Goal: Task Accomplishment & Management: Complete application form

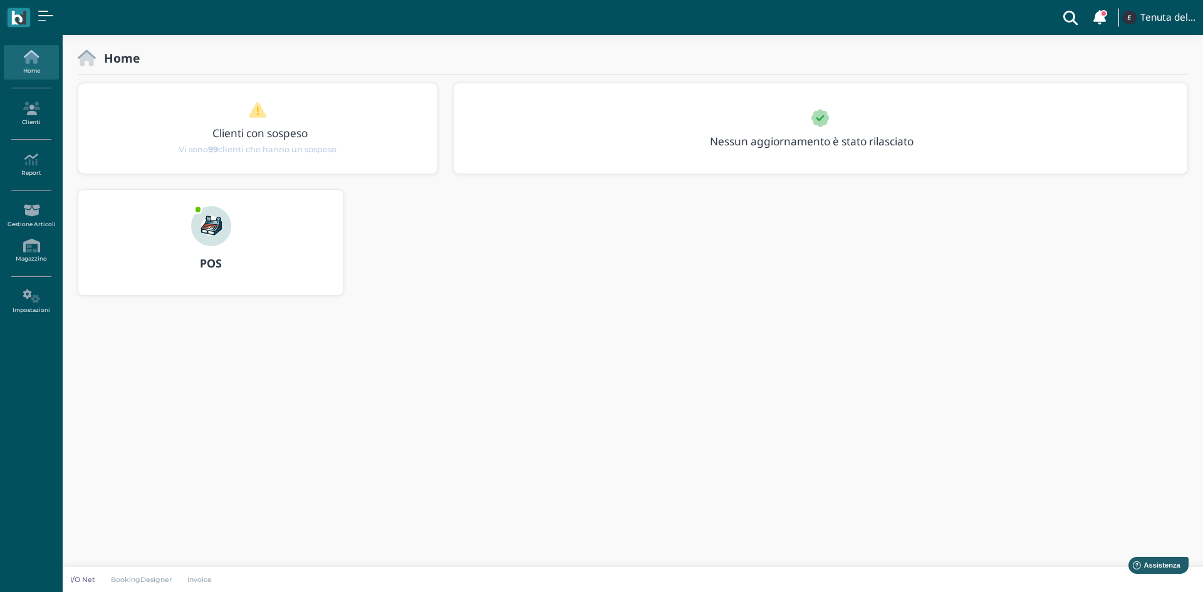
click at [214, 239] on img at bounding box center [211, 226] width 40 height 40
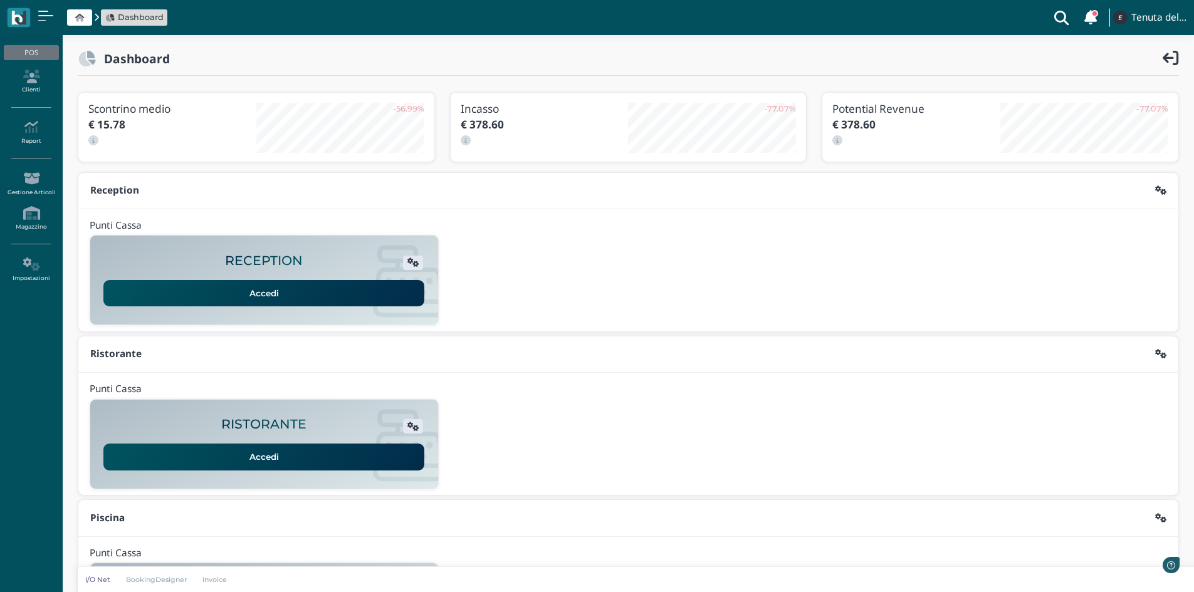
scroll to position [102, 0]
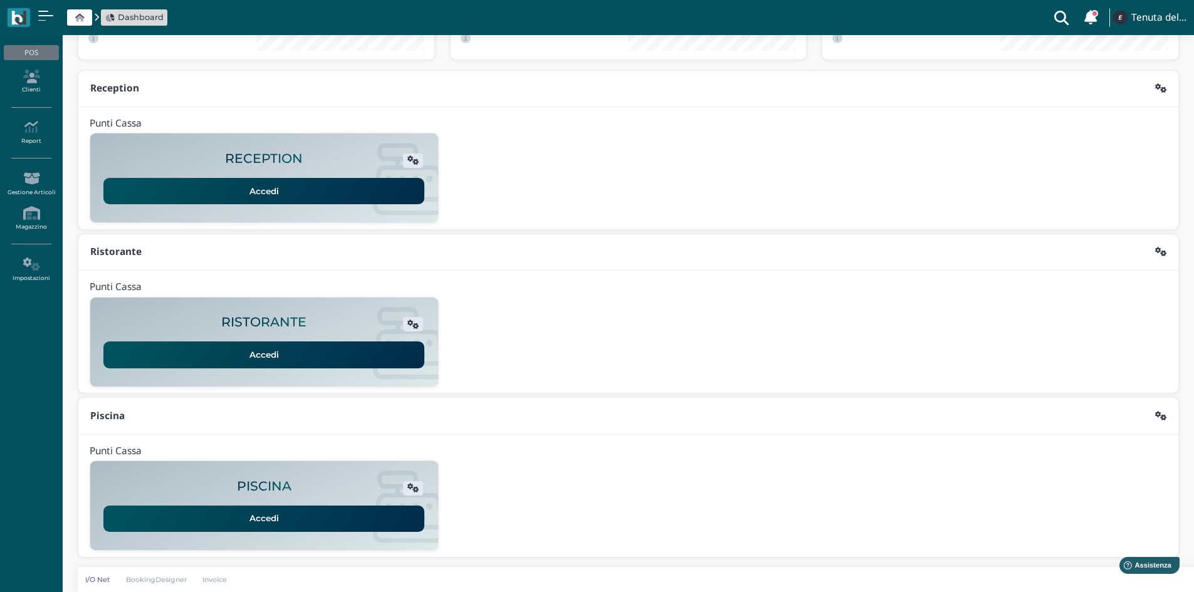
click at [268, 518] on link "Accedi" at bounding box center [263, 519] width 321 height 26
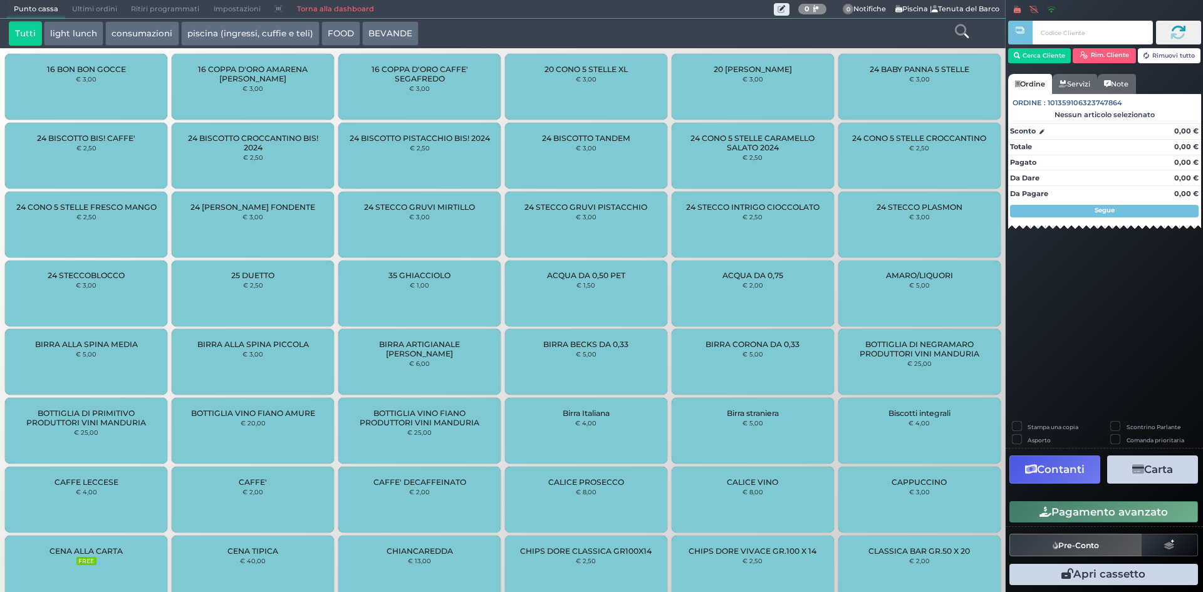
click at [320, 11] on link "Torna alla dashboard" at bounding box center [334, 10] width 91 height 18
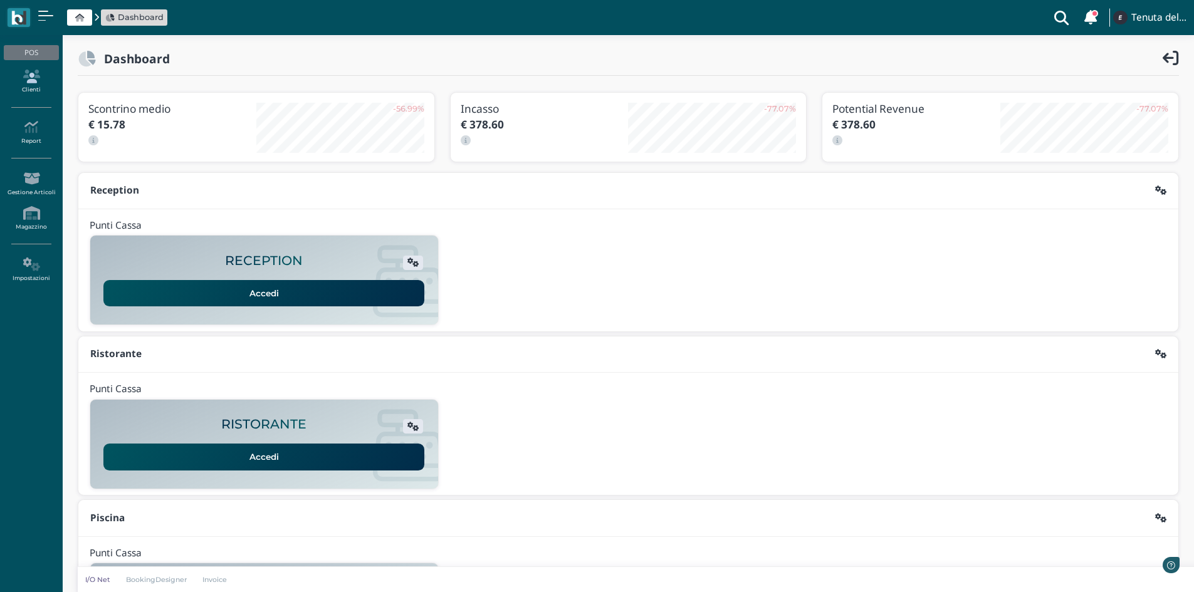
click at [36, 83] on icon at bounding box center [31, 77] width 55 height 14
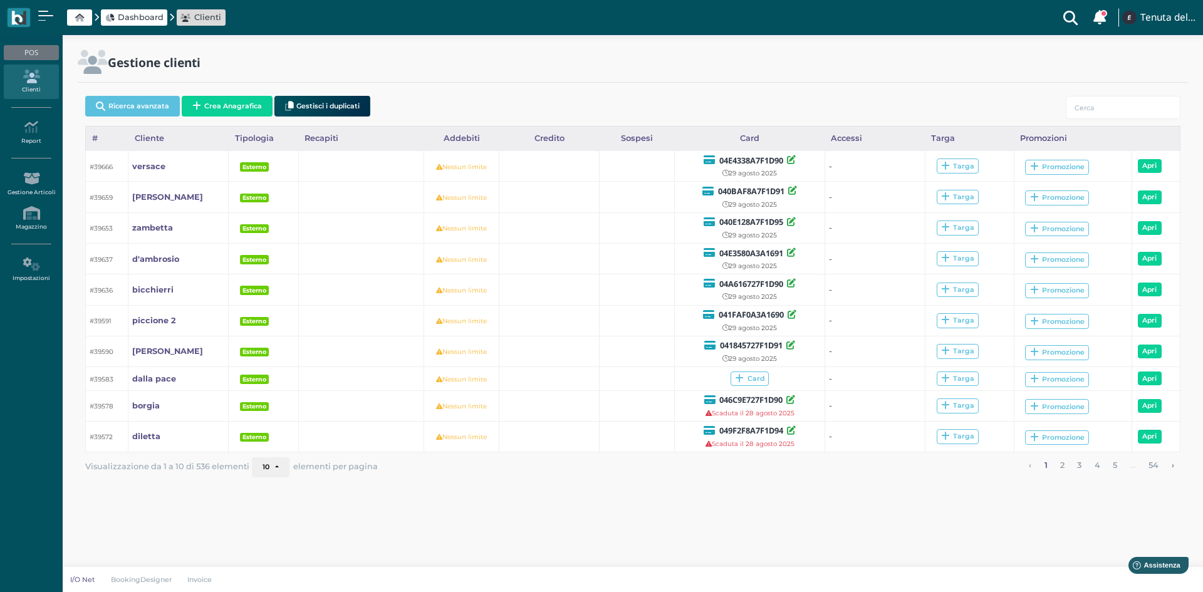
click at [1172, 468] on link "›" at bounding box center [1172, 465] width 11 height 16
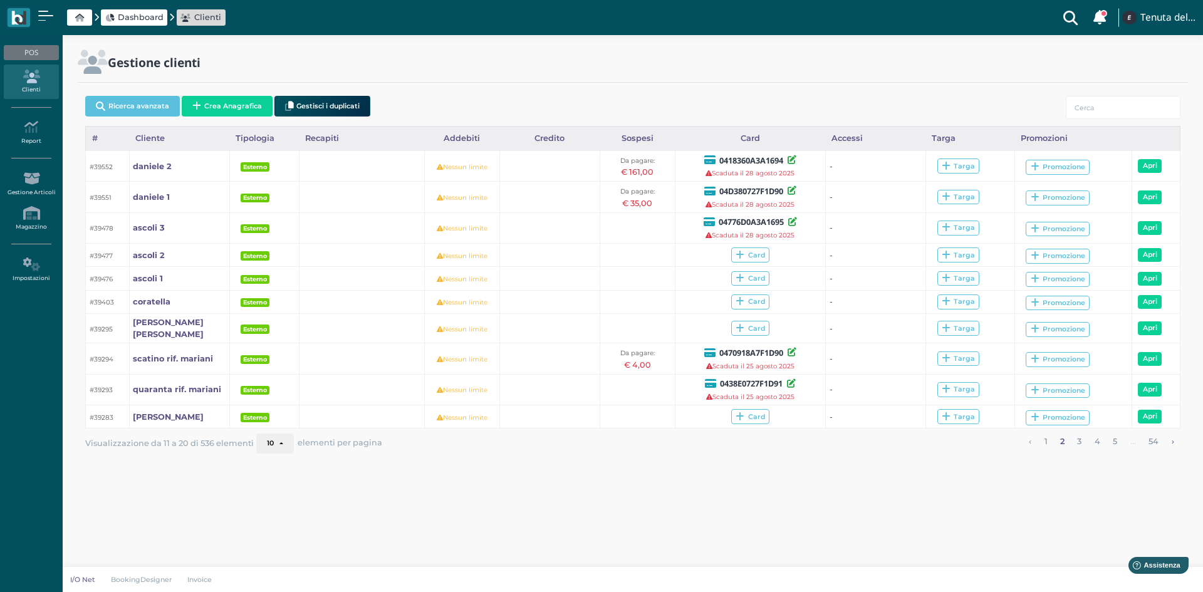
click at [1172, 434] on link "›" at bounding box center [1172, 442] width 11 height 16
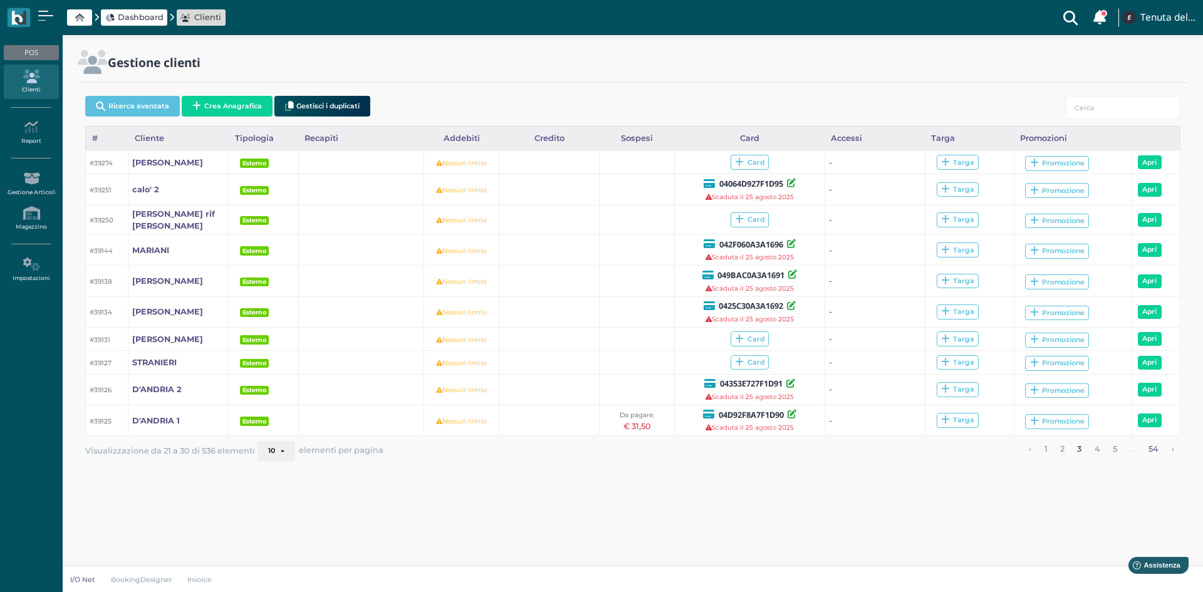
click at [1155, 441] on link "54" at bounding box center [1154, 449] width 18 height 16
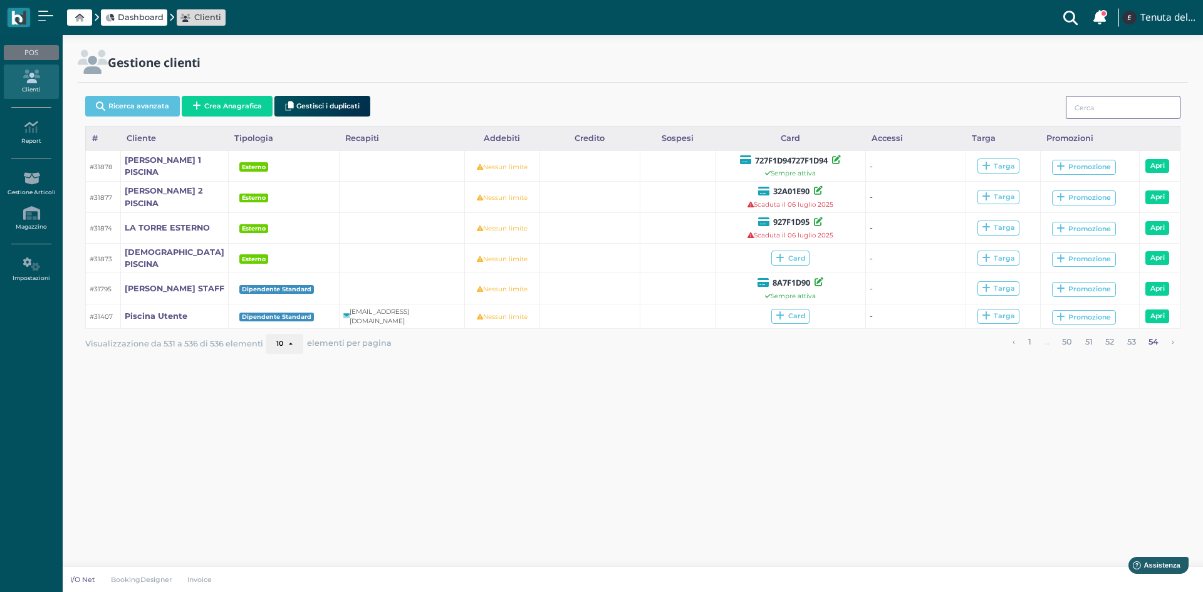
click at [1091, 105] on input "search" at bounding box center [1123, 107] width 115 height 23
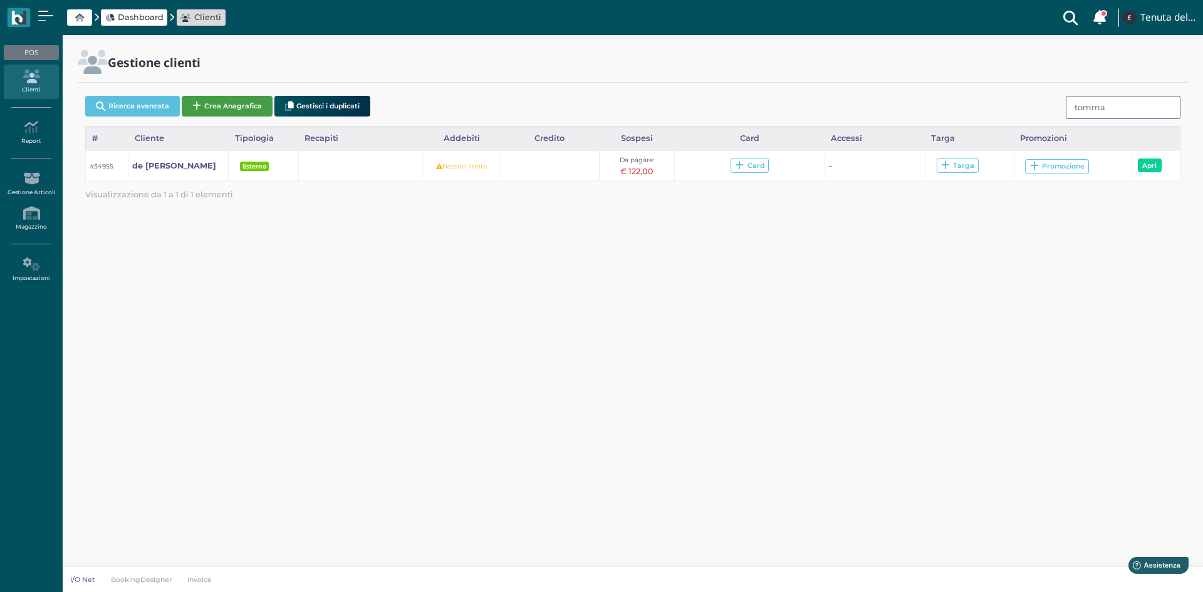
type input "tomma"
click at [212, 104] on button "Crea Anagrafica" at bounding box center [227, 106] width 91 height 21
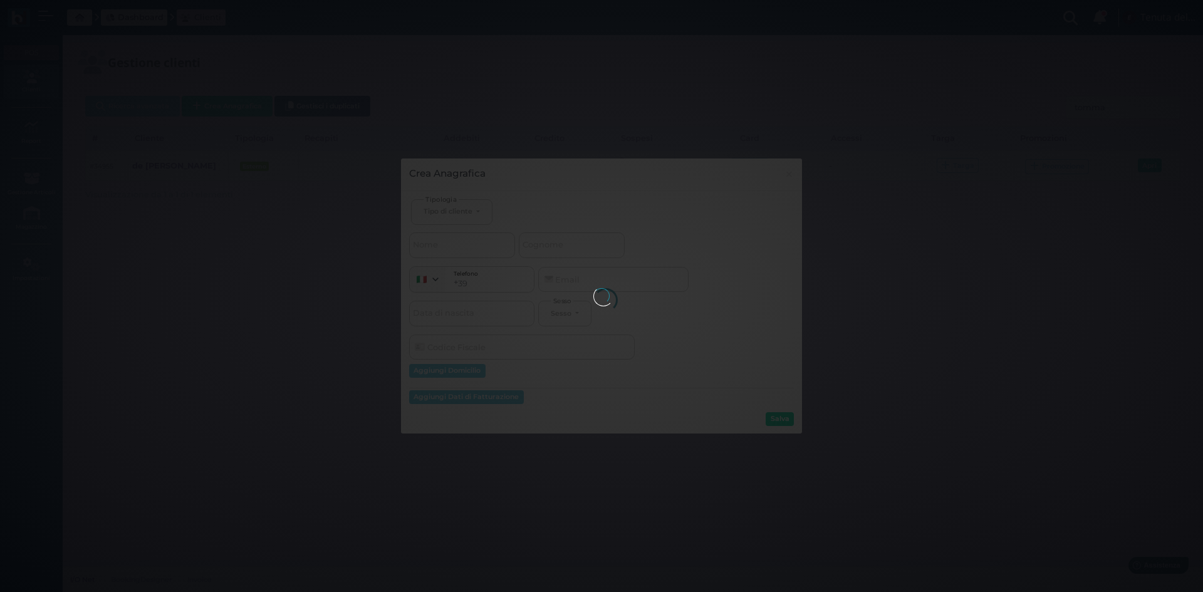
select select
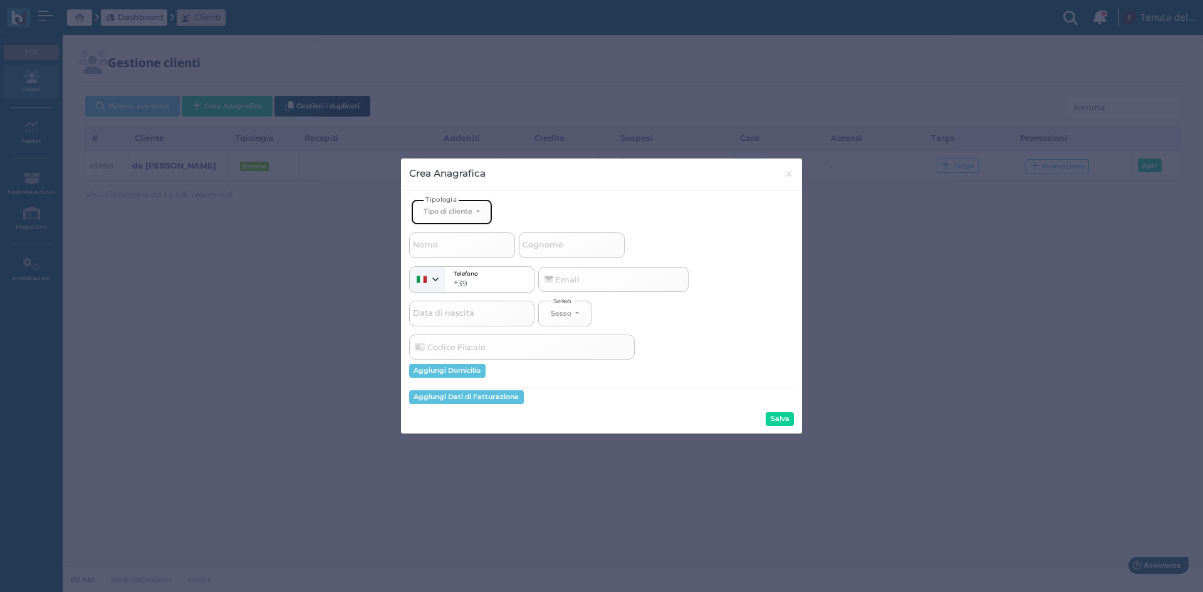
click at [465, 212] on div "Tipo di cliente" at bounding box center [448, 211] width 49 height 9
click at [466, 252] on link "Esterno" at bounding box center [473, 253] width 122 height 14
select select "[object Object]"
select select
click at [460, 249] on input "Nome" at bounding box center [462, 244] width 106 height 25
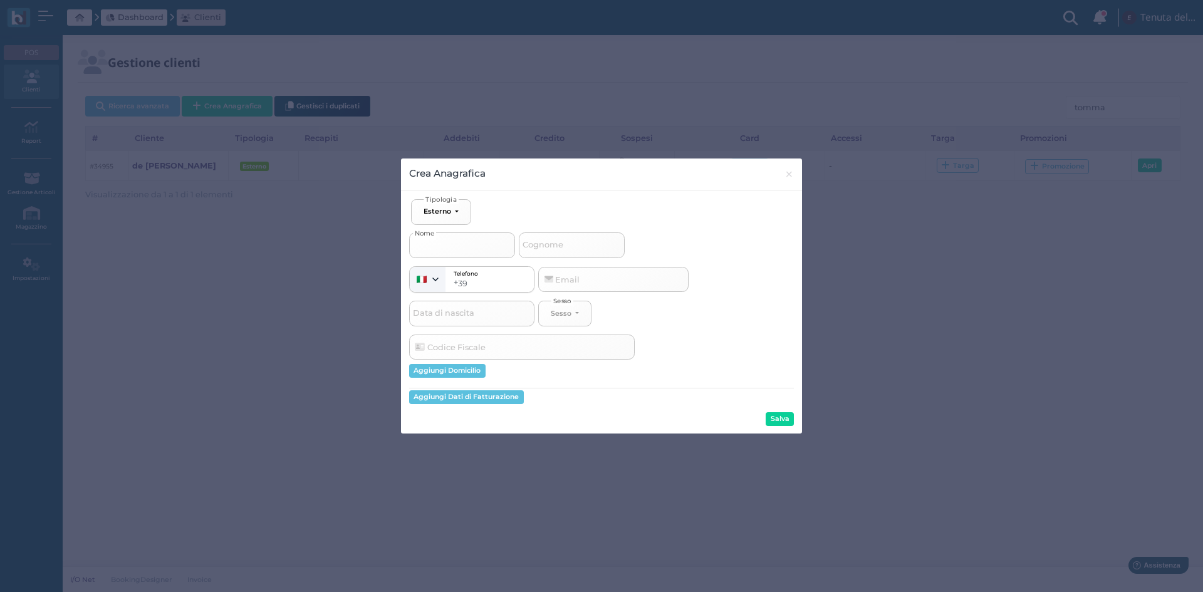
click at [460, 249] on input "Nome" at bounding box center [462, 244] width 106 height 25
type input "t"
select select
type input "to"
select select
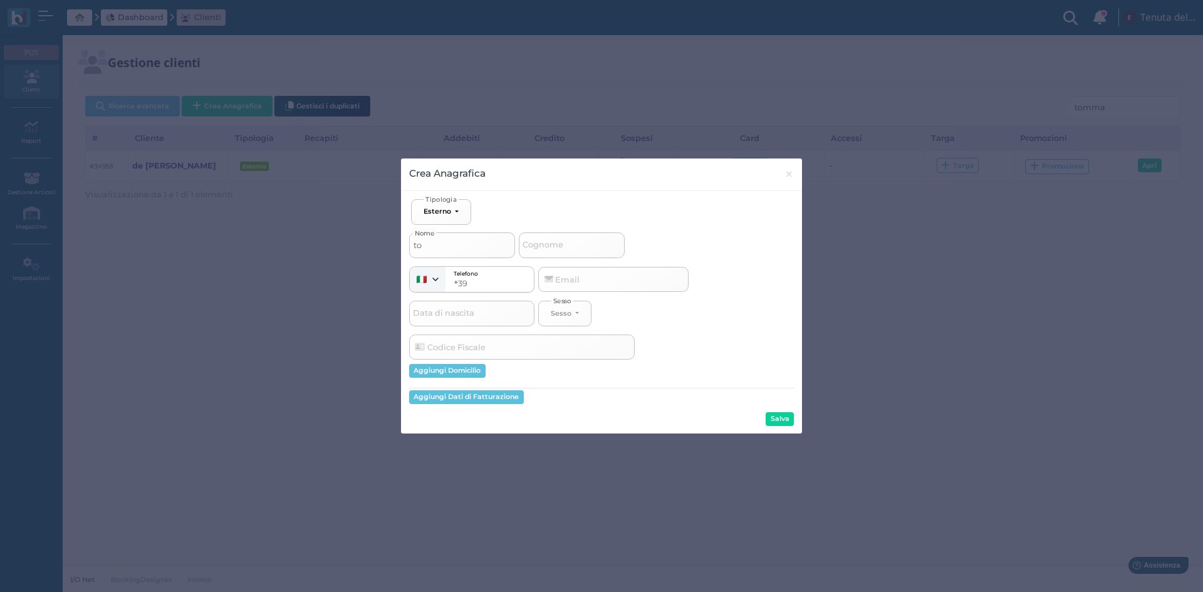
type input "[PERSON_NAME]"
select select
type input "tomm"
select select
type input "tomma"
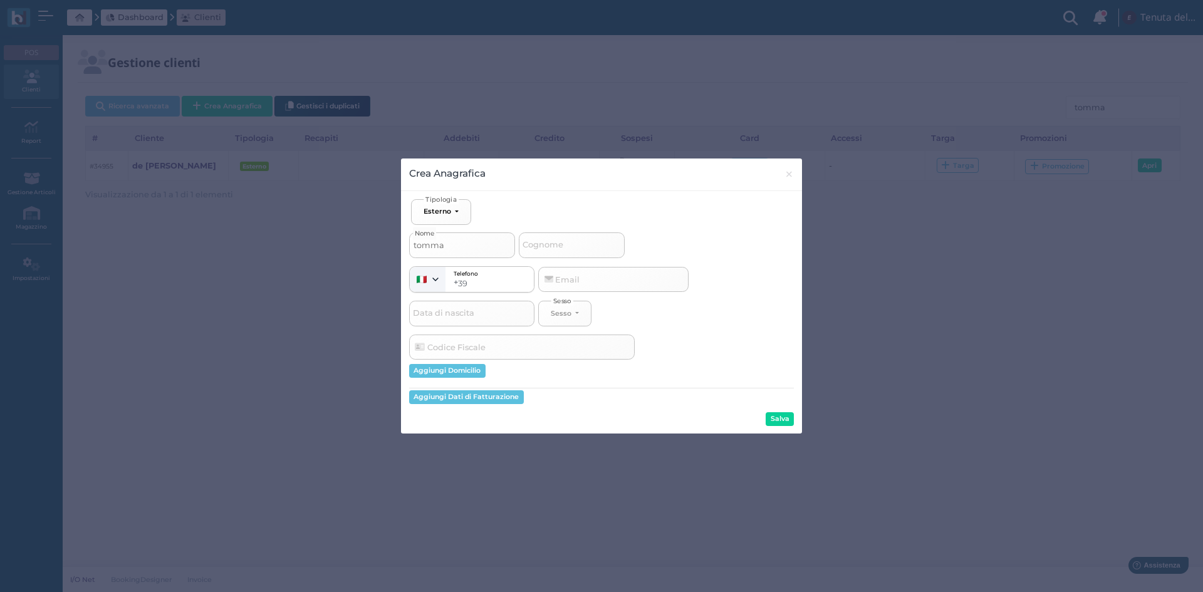
select select
type input "tommas"
select select
type input "tommase"
select select
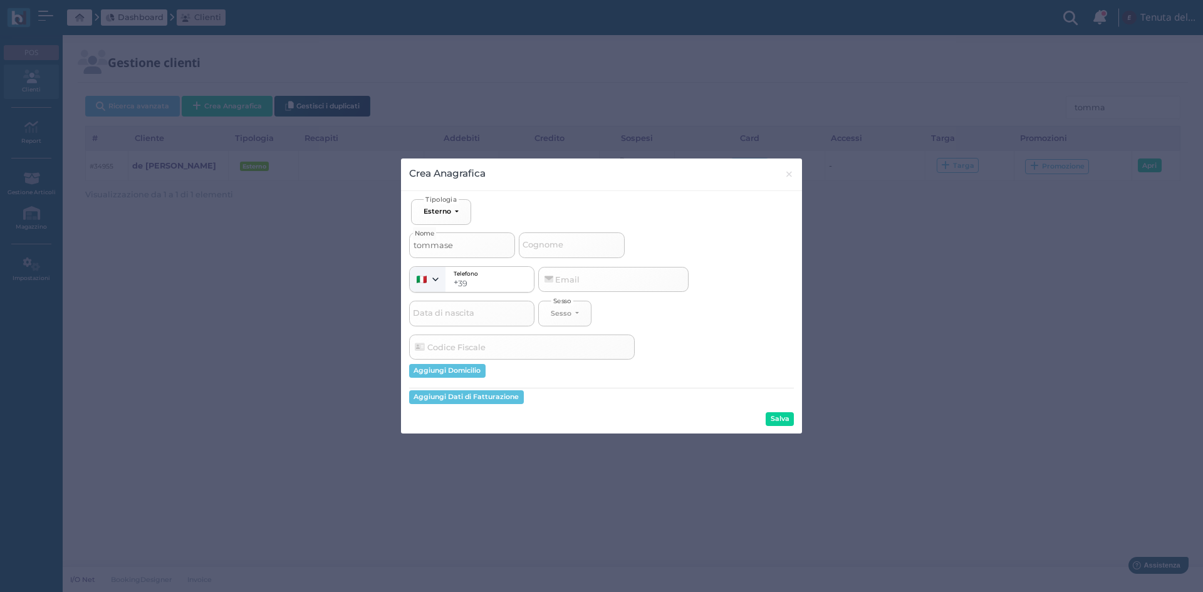
type input "tommasei"
select select
type input "tommasei"
select select
type input "tommasei 1"
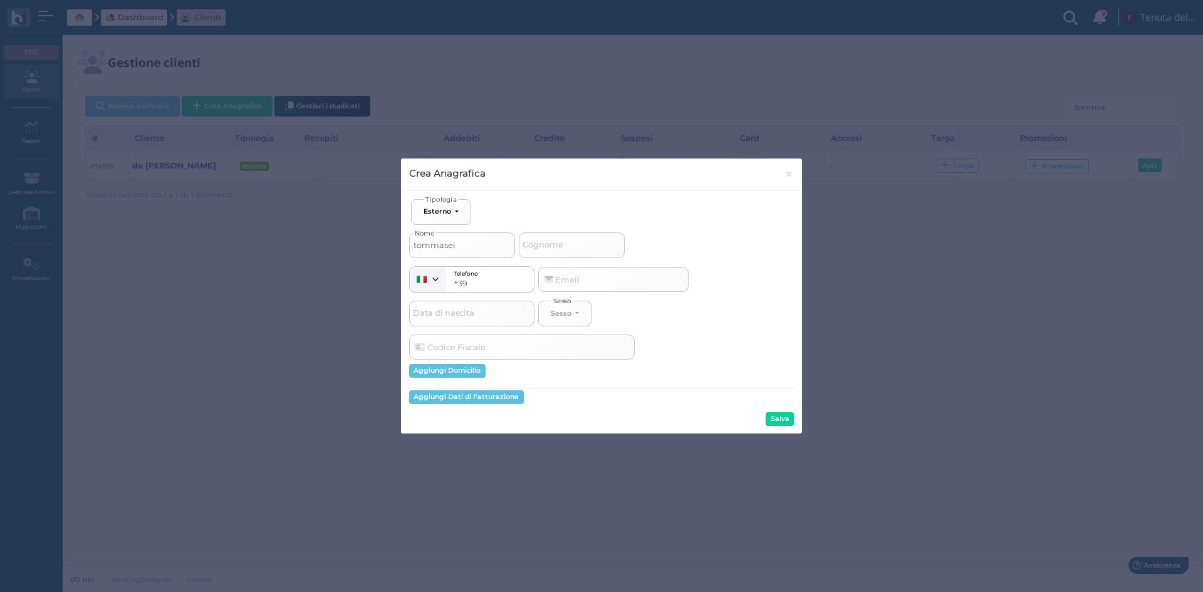
select select
type input "tommasei 1"
type input "e"
select select
type input "eu"
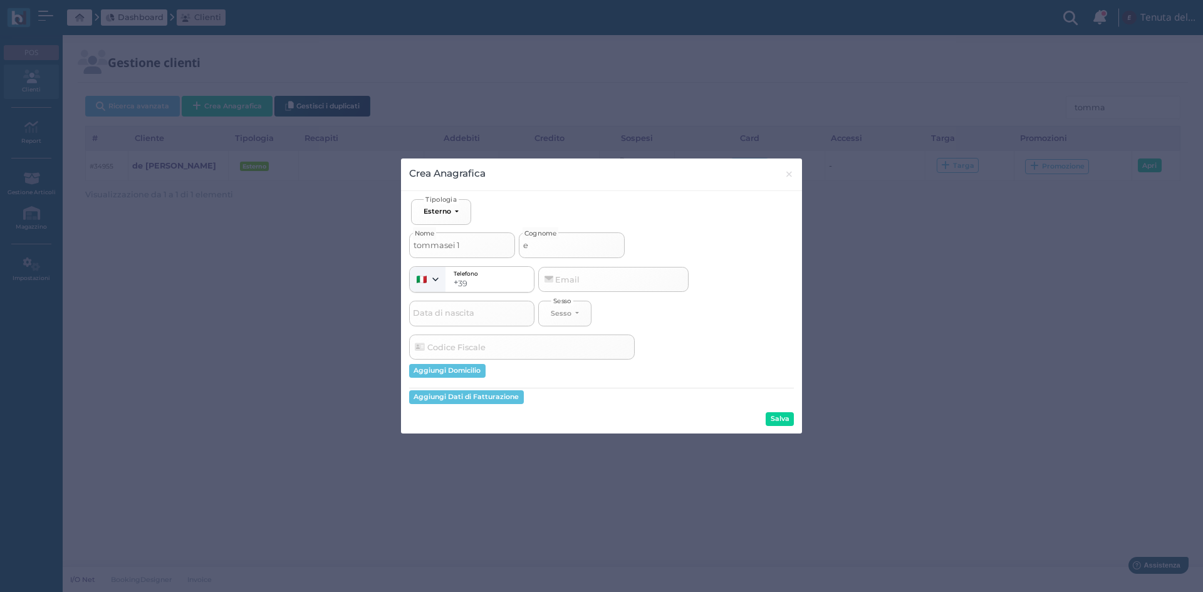
select select
type input "eur"
select select
type input "euro"
select select
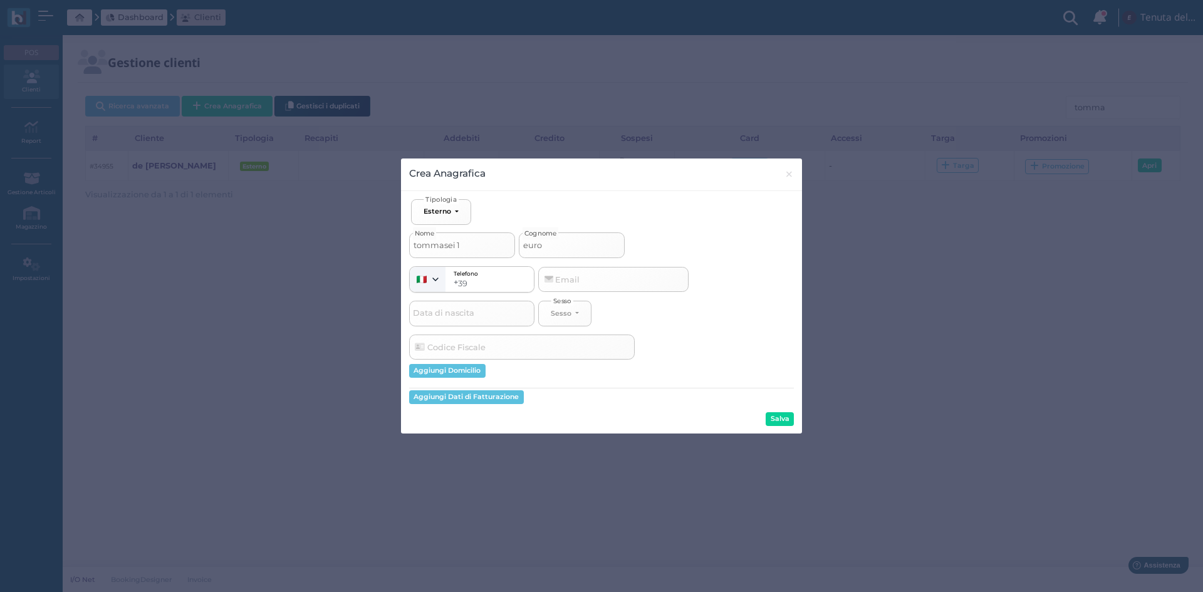
type input "euro"
select select
type input "euro 4"
select select
type input "euro 40"
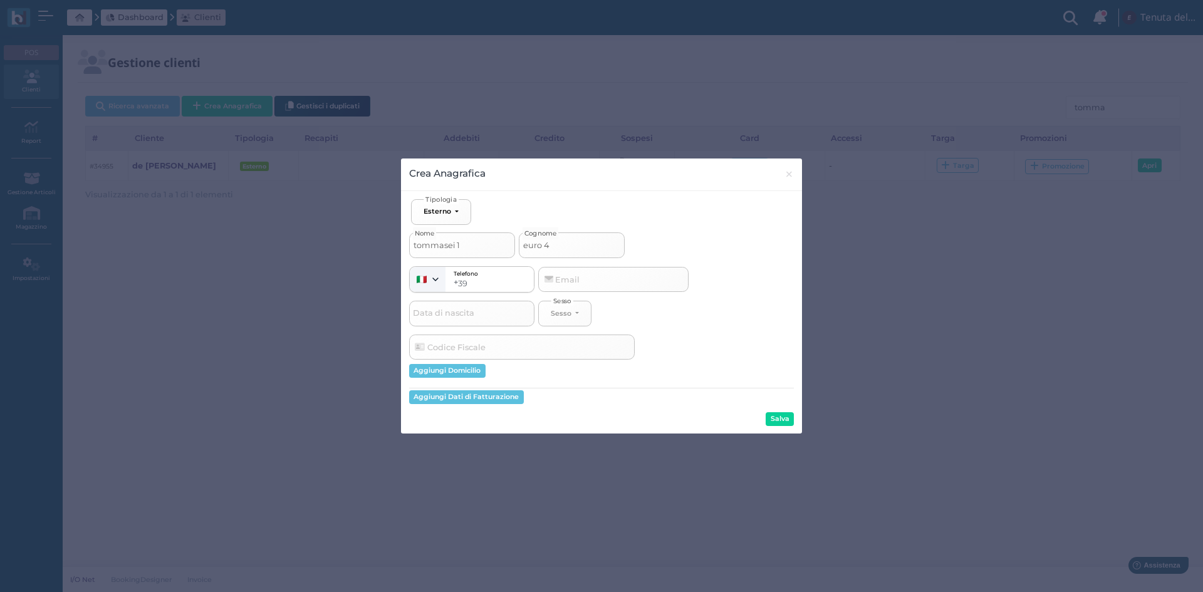
select select
type input "euro 40"
click at [787, 420] on button "Salva" at bounding box center [780, 419] width 28 height 14
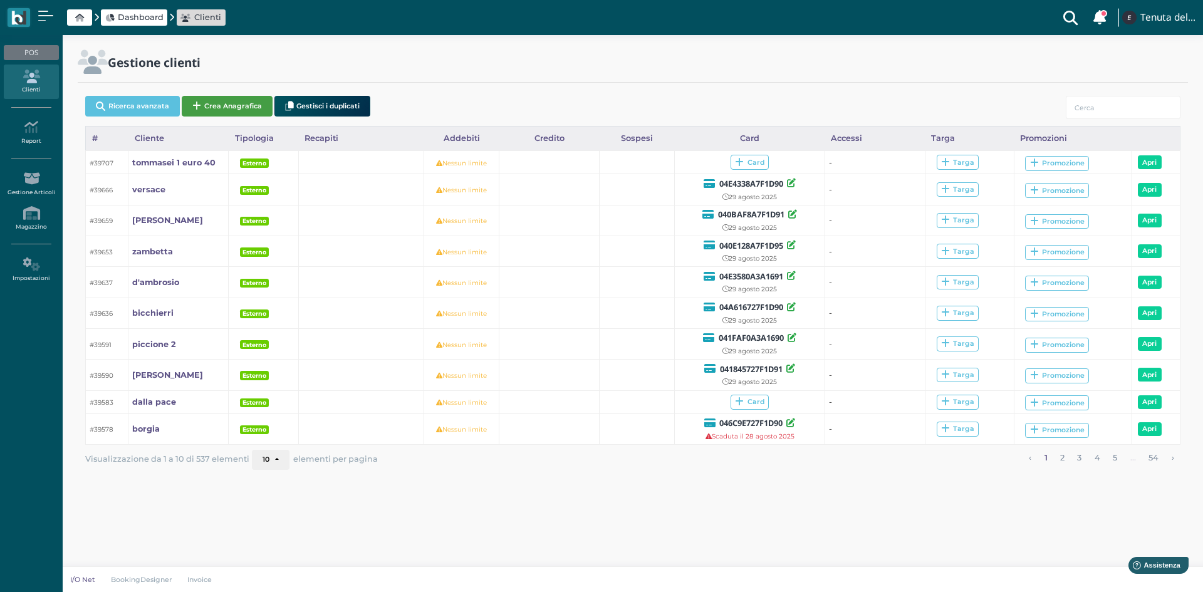
click at [227, 114] on button "Crea Anagrafica" at bounding box center [227, 106] width 91 height 21
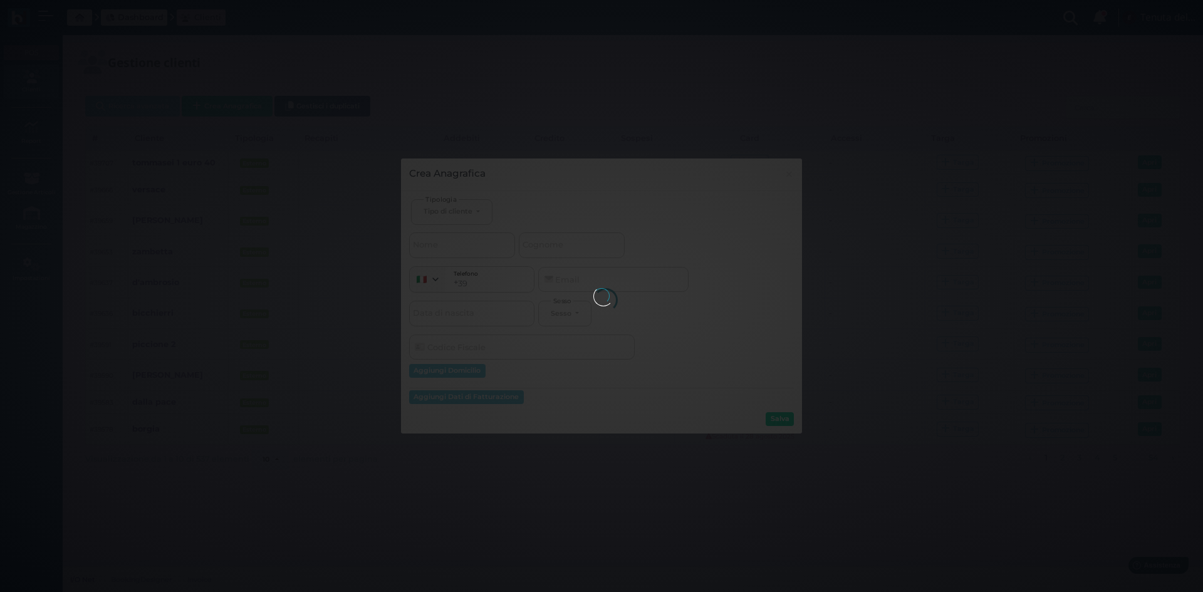
select select
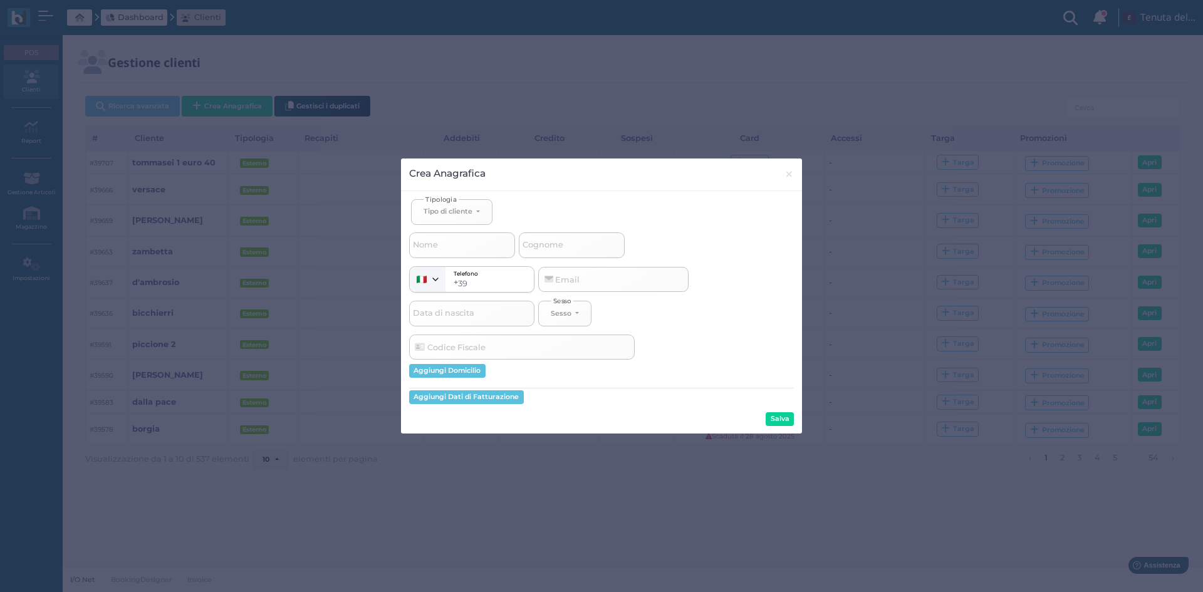
click at [432, 202] on span "Tipologia" at bounding box center [441, 198] width 35 height 9
click at [438, 212] on div "Tipo di cliente" at bounding box center [448, 211] width 49 height 9
click at [447, 253] on span "Esterno" at bounding box center [439, 253] width 31 height 10
select select "[object Object]"
select select
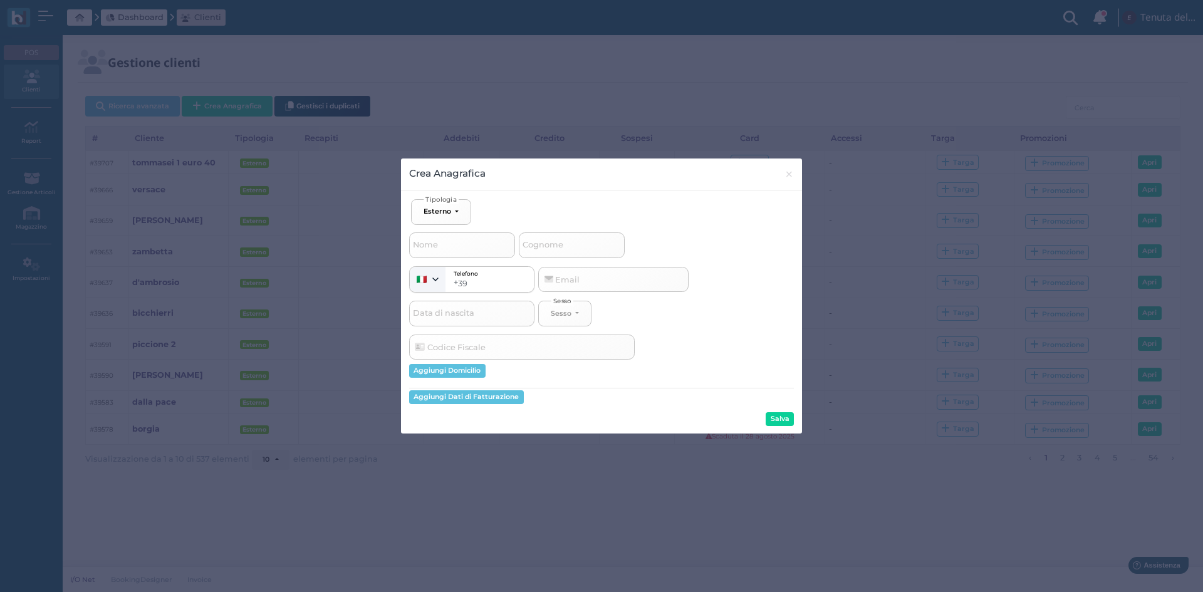
click at [440, 248] on span "Nome" at bounding box center [425, 245] width 29 height 16
click at [440, 248] on input "Nome" at bounding box center [462, 244] width 106 height 25
type input "t"
select select
type input "to"
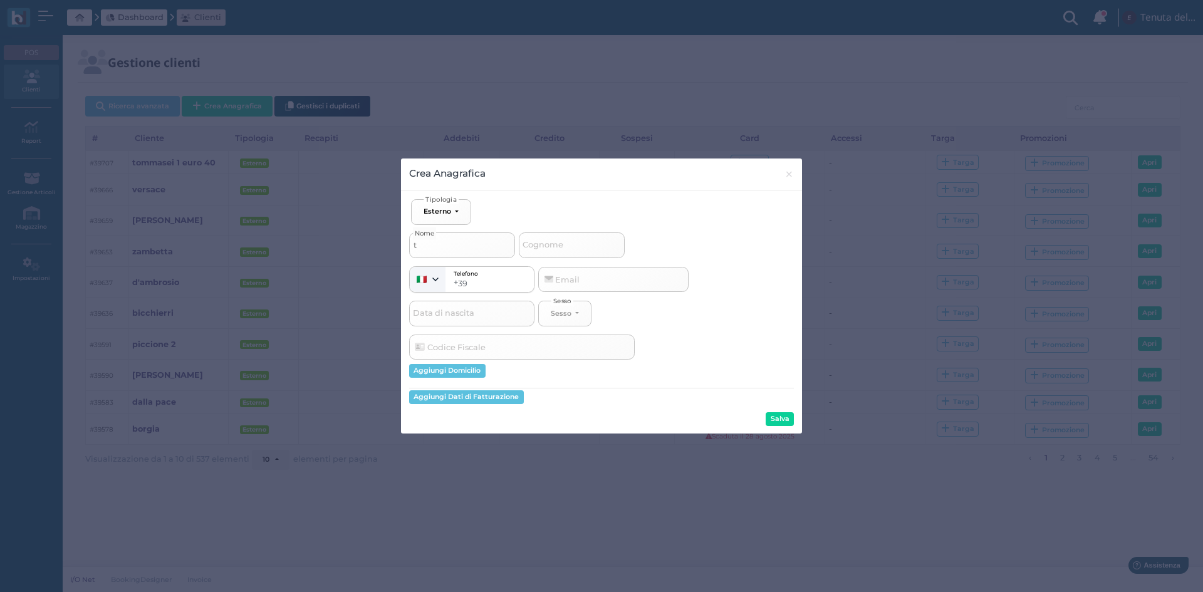
select select
type input "tom"
select select
type input "tomm"
select select
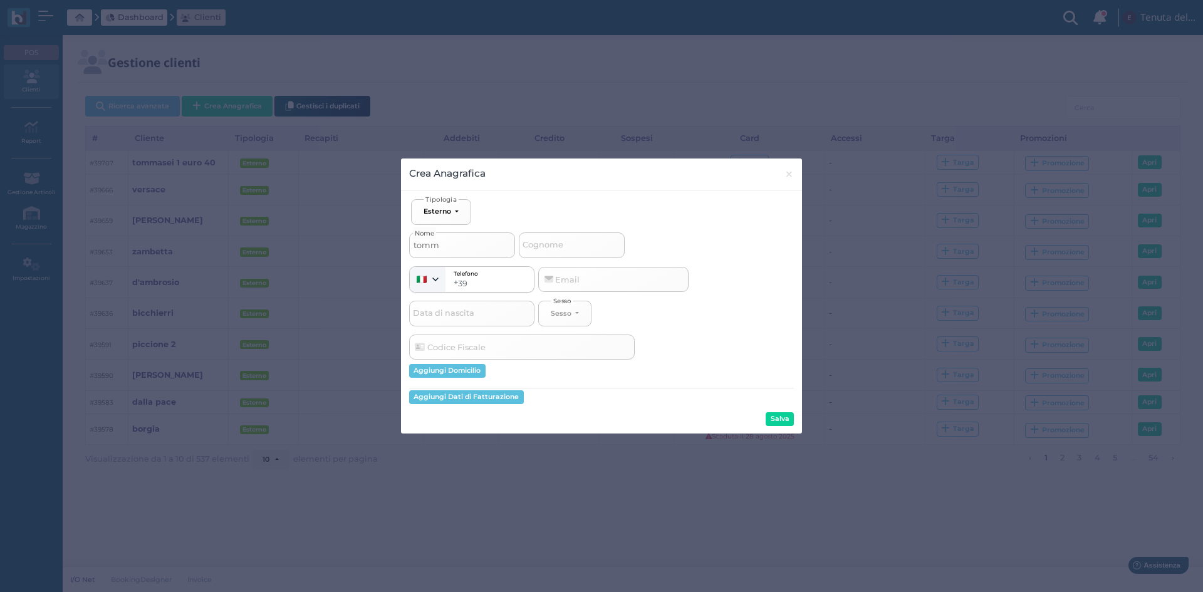
type input "tommm"
select select
type input "tommma"
select select
type input "tommmas"
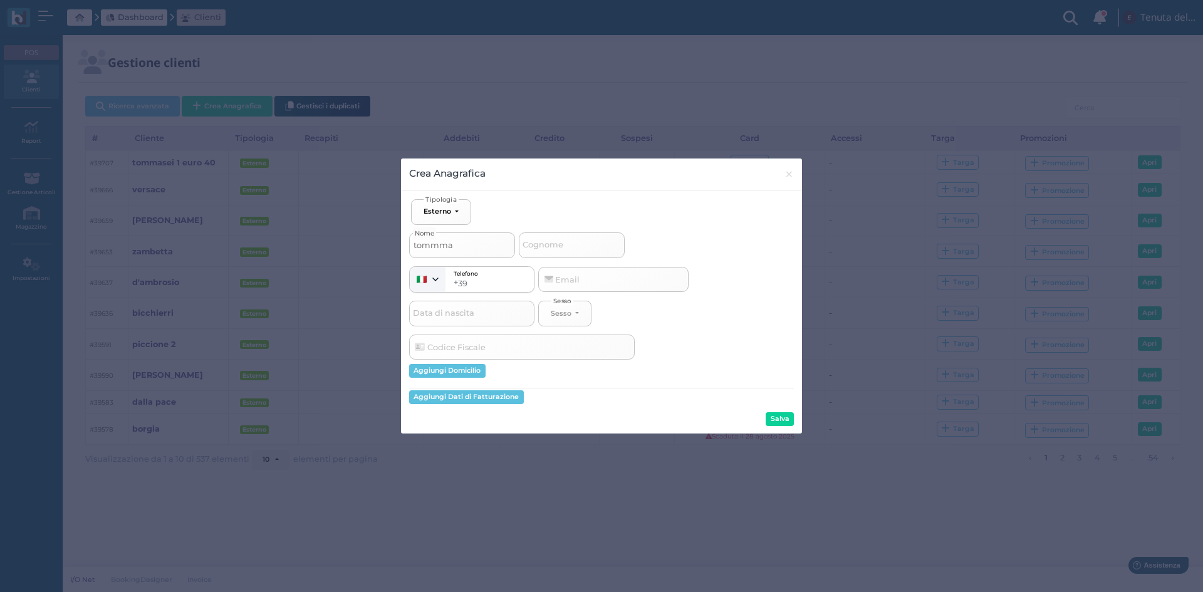
select select
type input "tommmase"
select select
type input "tommmasei"
select select
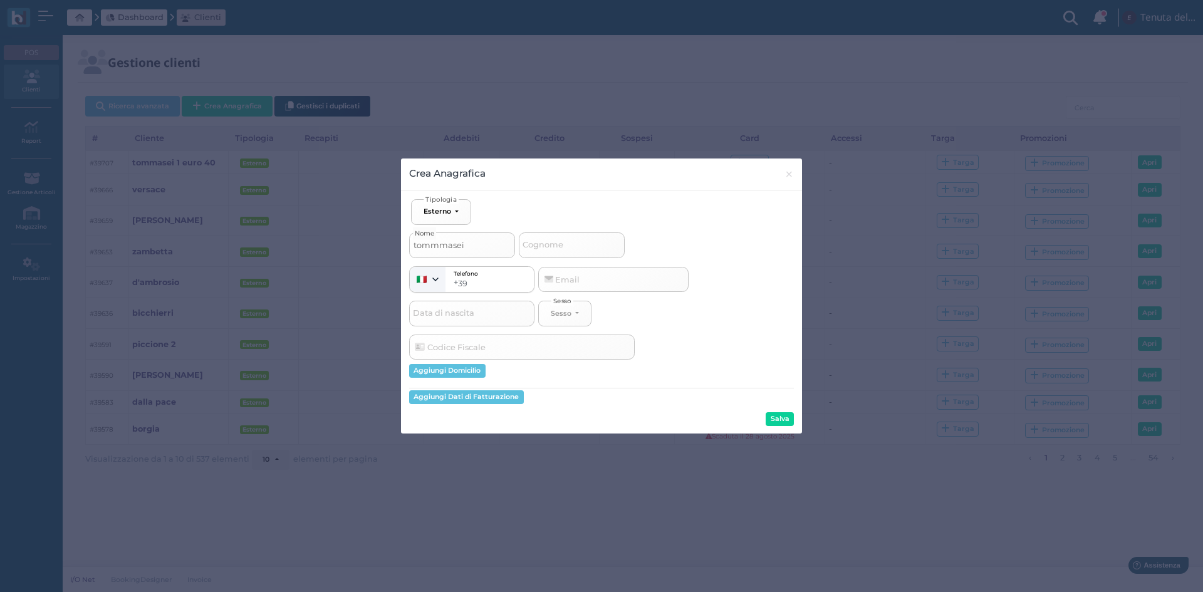
type input "tommmasei"
select select
type input "tommmasei 2"
select select
type input "tommmasei 2"
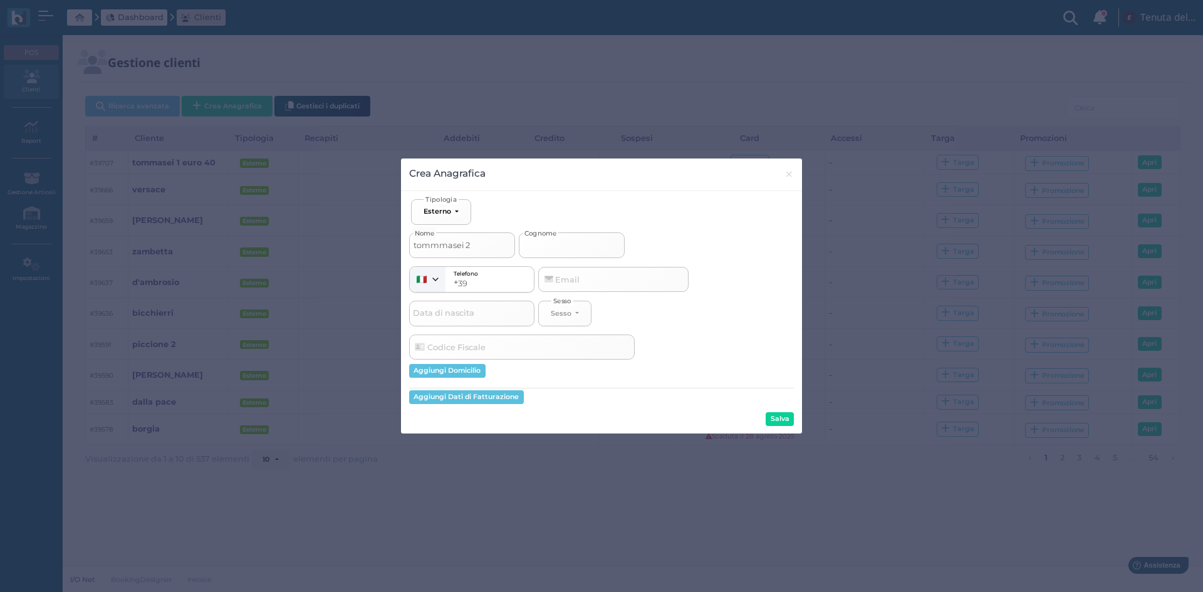
type input "e"
select select
type input "eu"
select select
type input "eur"
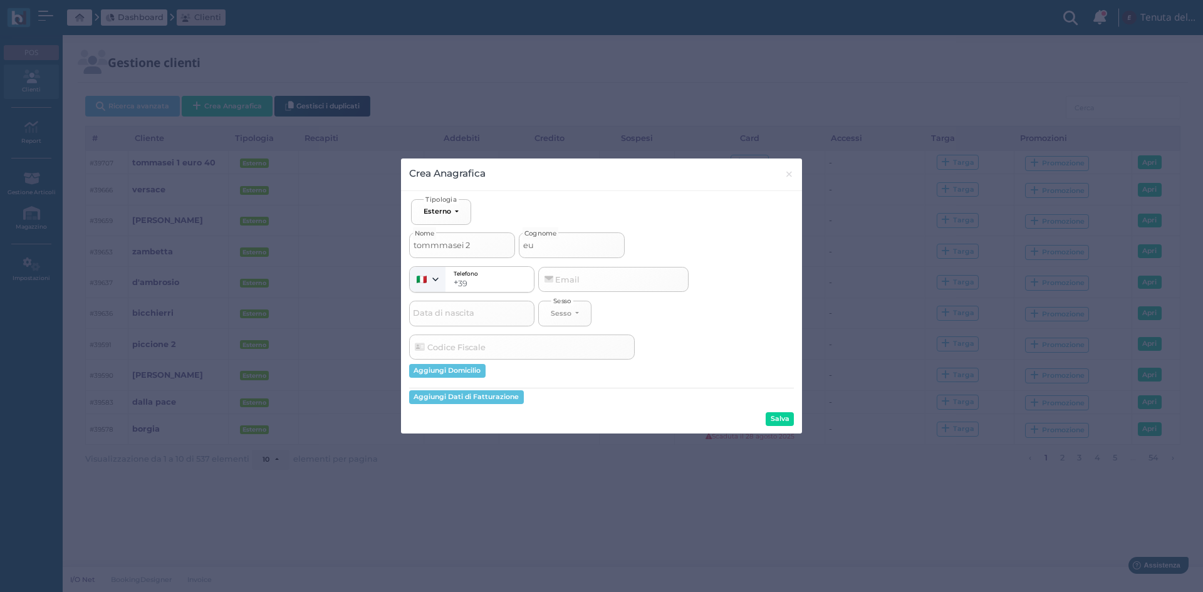
select select
type input "euro"
select select
type input "euro"
select select
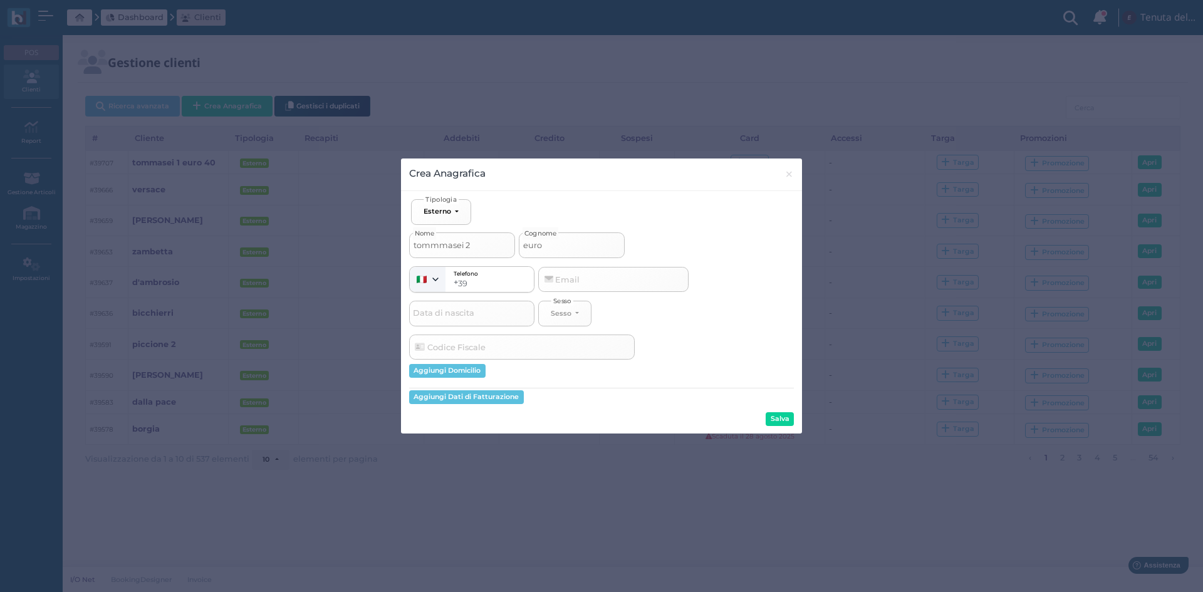
type input "euro 3"
select select
type input "euro 35"
select select
type input "euro 35"
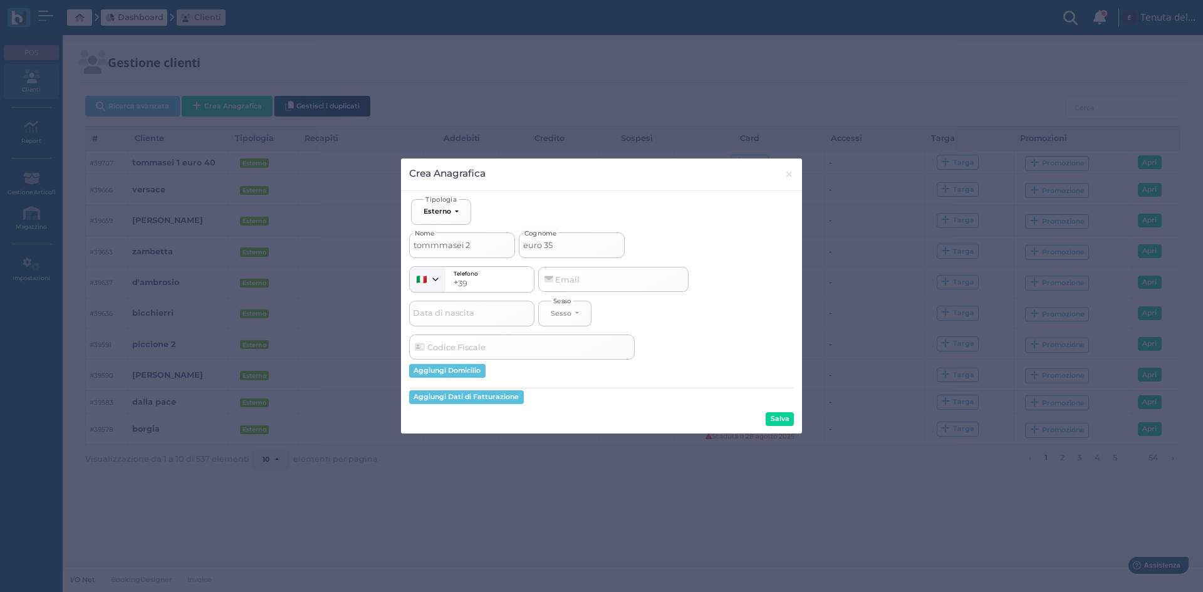
click at [437, 249] on input "tommmasei 2" at bounding box center [462, 244] width 106 height 25
type input "tommasei 2"
select select
type input "tommasei 2"
click at [788, 418] on button "Salva" at bounding box center [780, 419] width 28 height 14
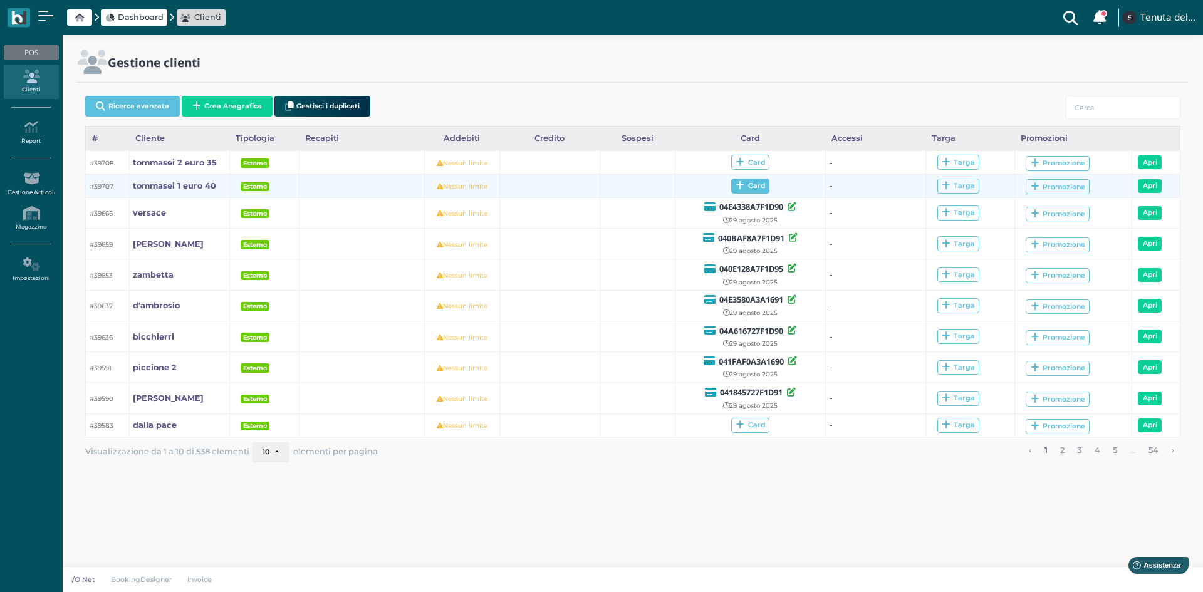
click at [750, 188] on span "Card" at bounding box center [750, 186] width 38 height 15
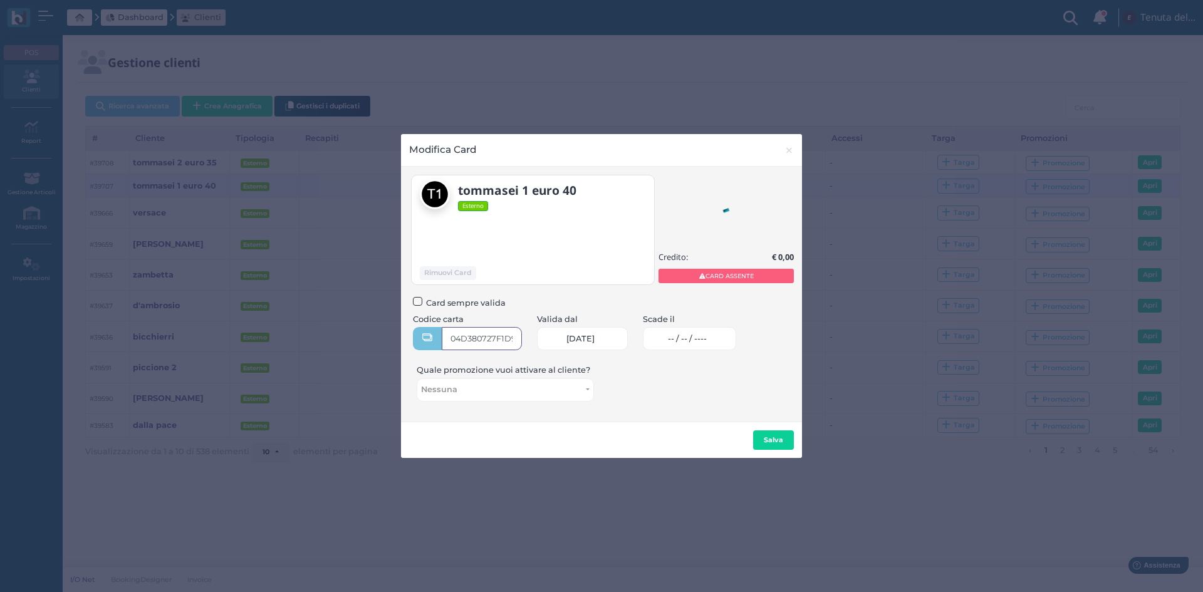
type input "04D380727F1D90"
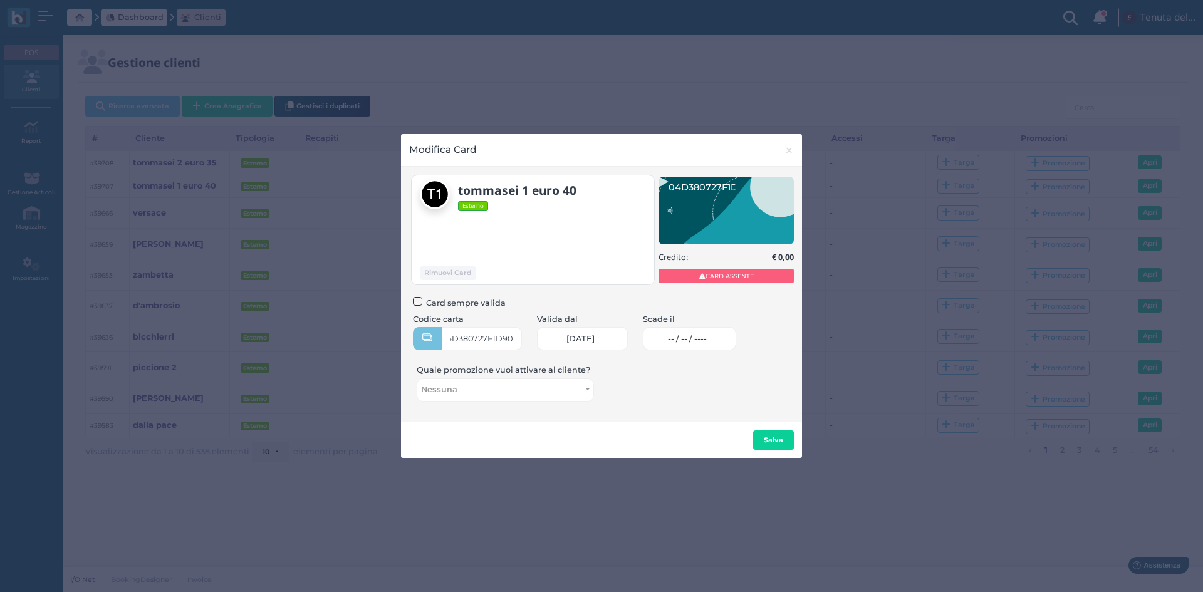
click at [732, 334] on link "-- / -- / ----" at bounding box center [689, 338] width 93 height 23
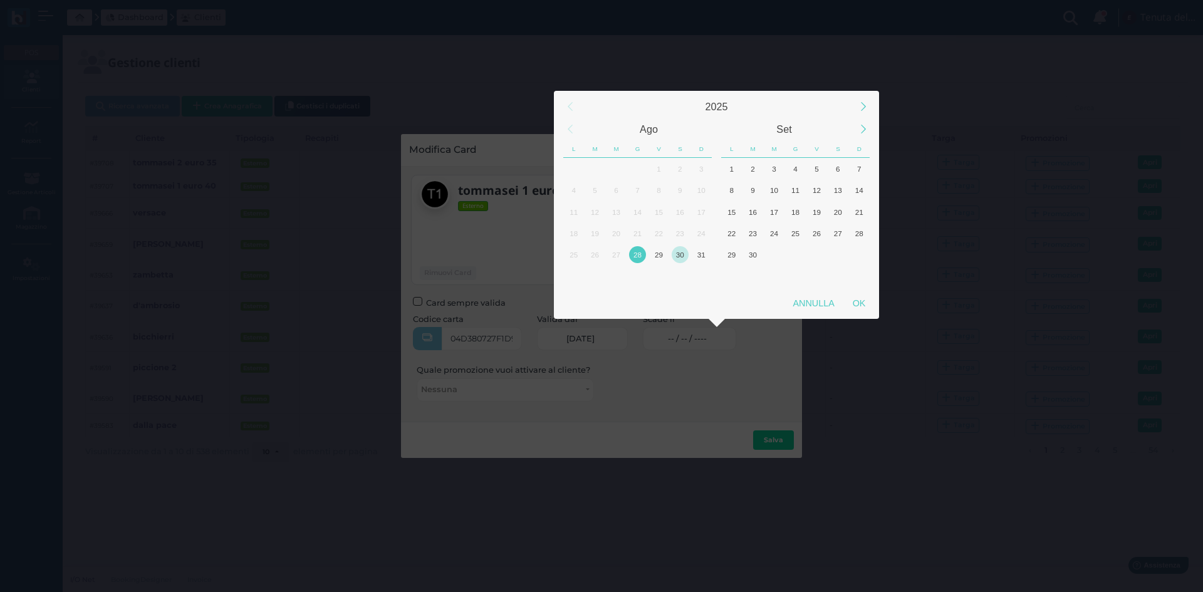
click at [680, 262] on div "30" at bounding box center [680, 254] width 17 height 17
click at [855, 303] on div "OK" at bounding box center [858, 303] width 31 height 23
type input "30/08/2025"
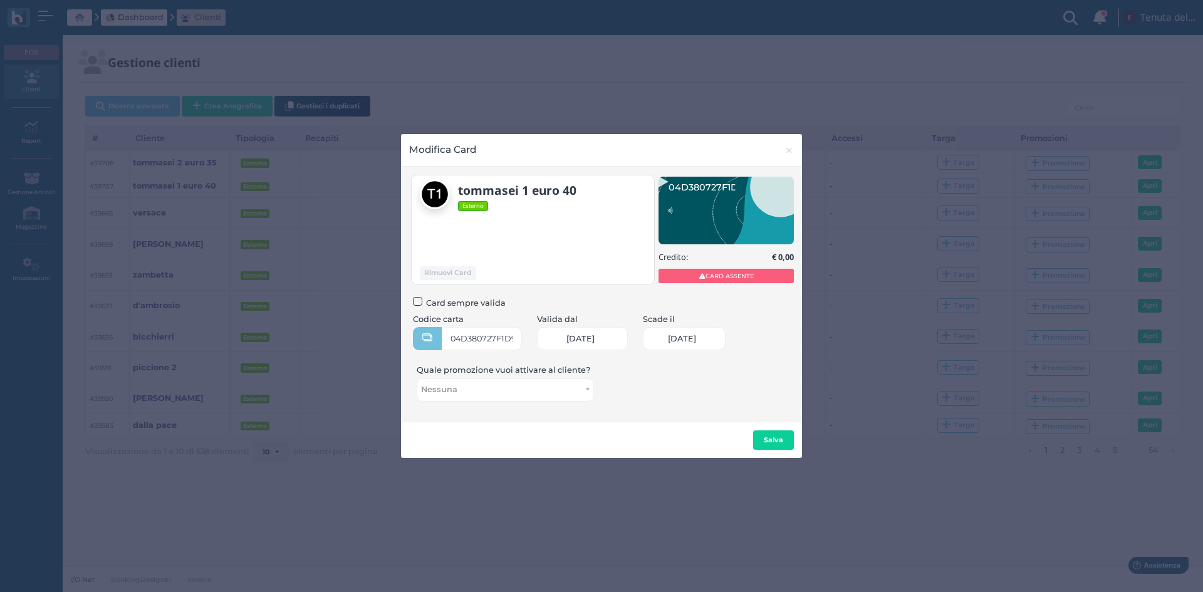
scroll to position [0, 54]
click at [779, 435] on b "Salva" at bounding box center [773, 439] width 19 height 9
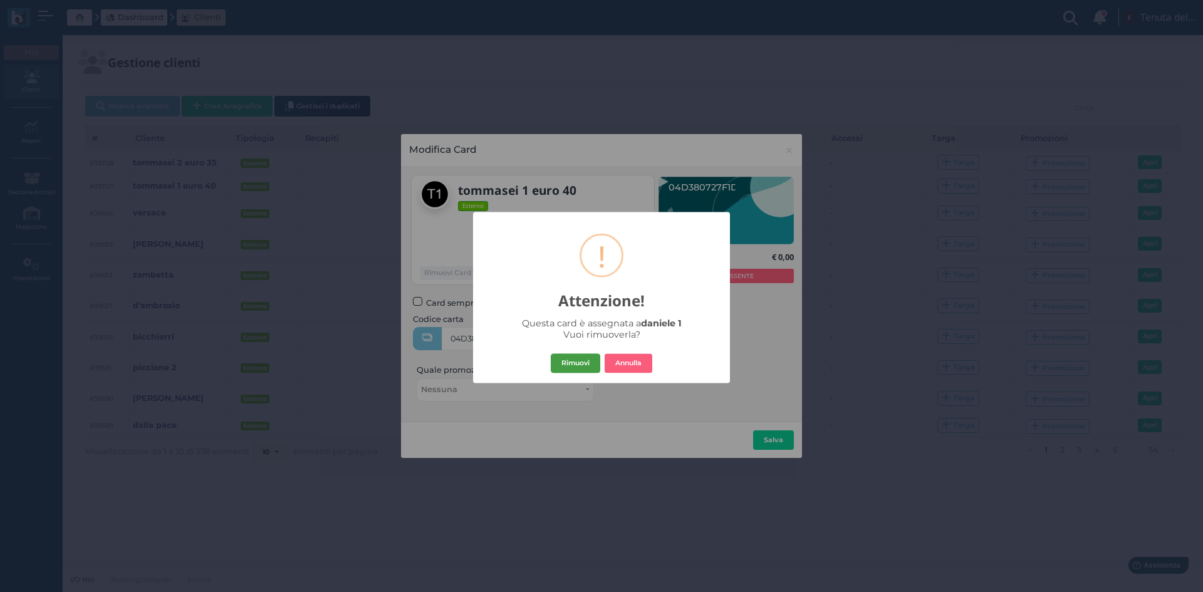
click at [570, 363] on button "Rimuovi" at bounding box center [575, 363] width 49 height 20
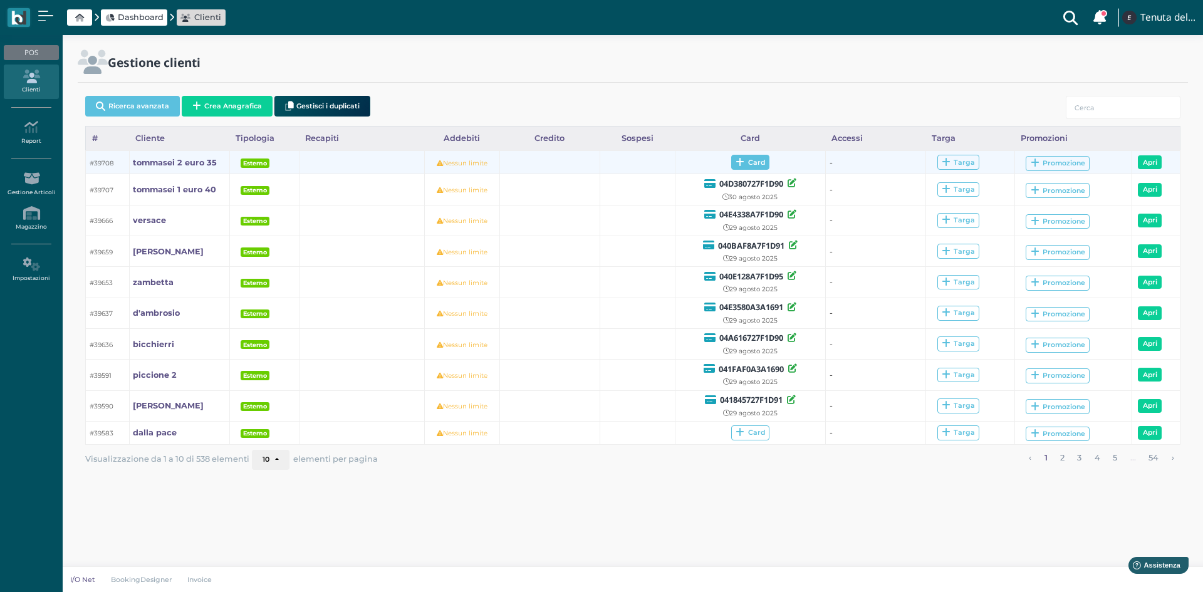
click at [749, 162] on span "Card" at bounding box center [750, 162] width 38 height 15
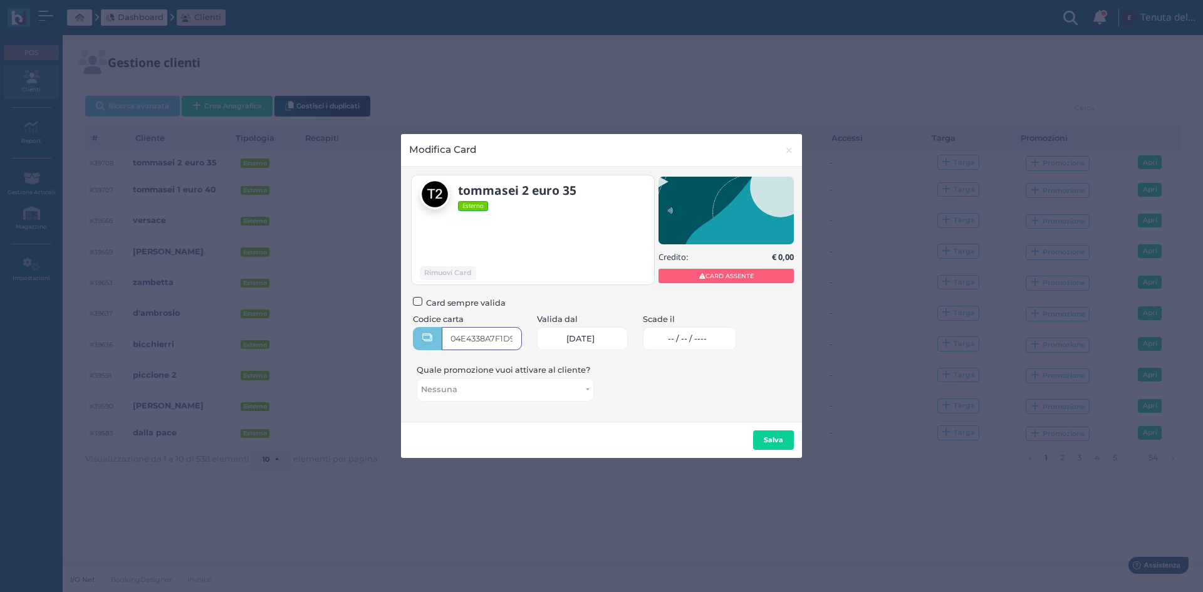
type input "04E4338A7F1D90"
click at [687, 346] on link "-- / -- / ----" at bounding box center [689, 338] width 93 height 23
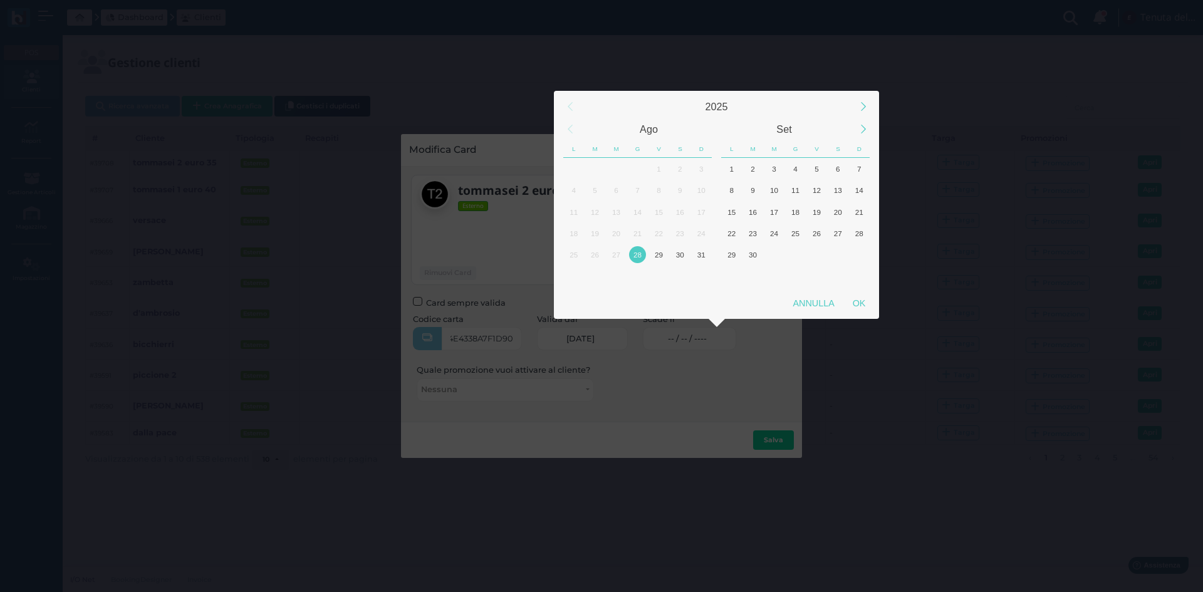
scroll to position [0, 0]
click at [682, 256] on div "30" at bounding box center [680, 254] width 17 height 17
drag, startPoint x: 862, startPoint y: 306, endPoint x: 849, endPoint y: 324, distance: 21.6
click at [861, 306] on div "OK" at bounding box center [858, 303] width 31 height 23
type input "30/08/2025"
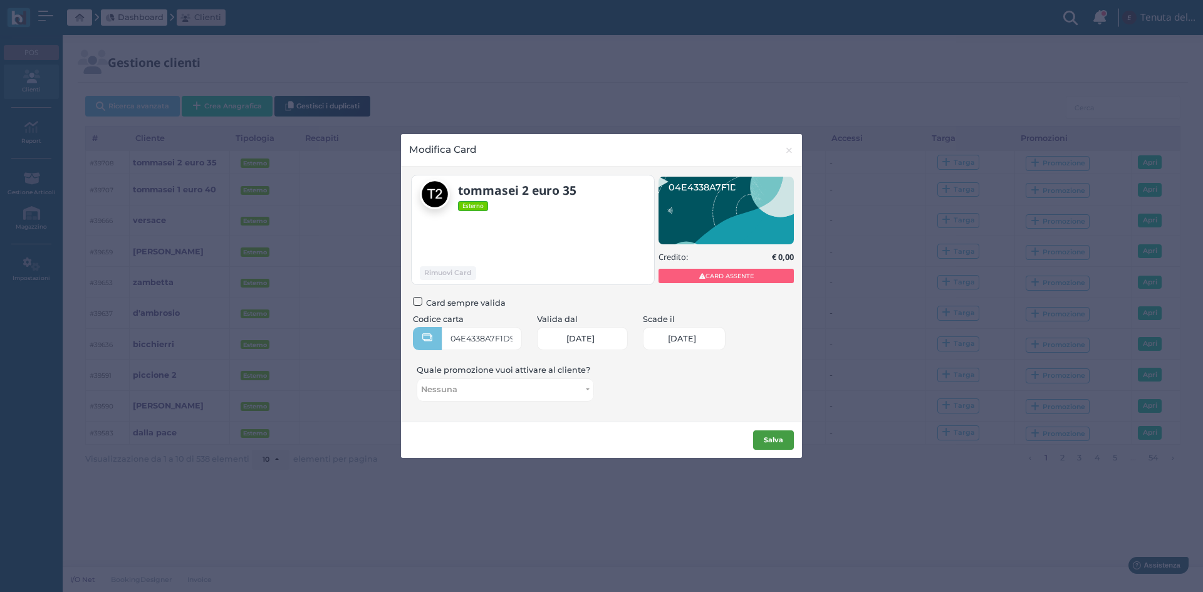
scroll to position [0, 54]
click at [778, 441] on b "Salva" at bounding box center [773, 439] width 19 height 9
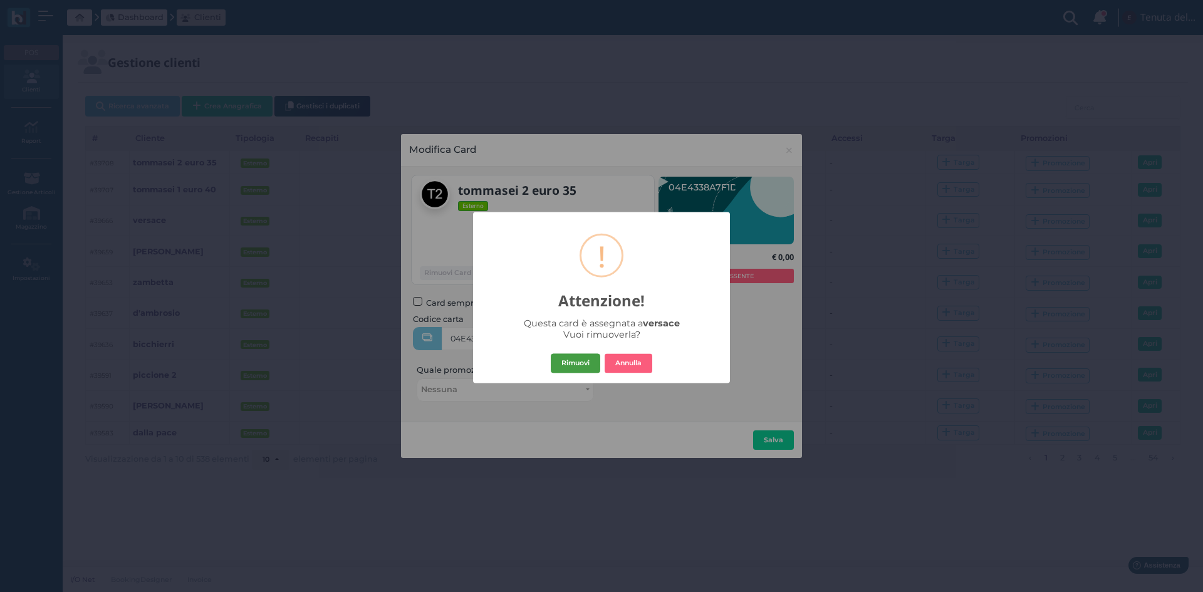
click at [578, 360] on button "Rimuovi" at bounding box center [575, 363] width 49 height 20
